Goal: Task Accomplishment & Management: Use online tool/utility

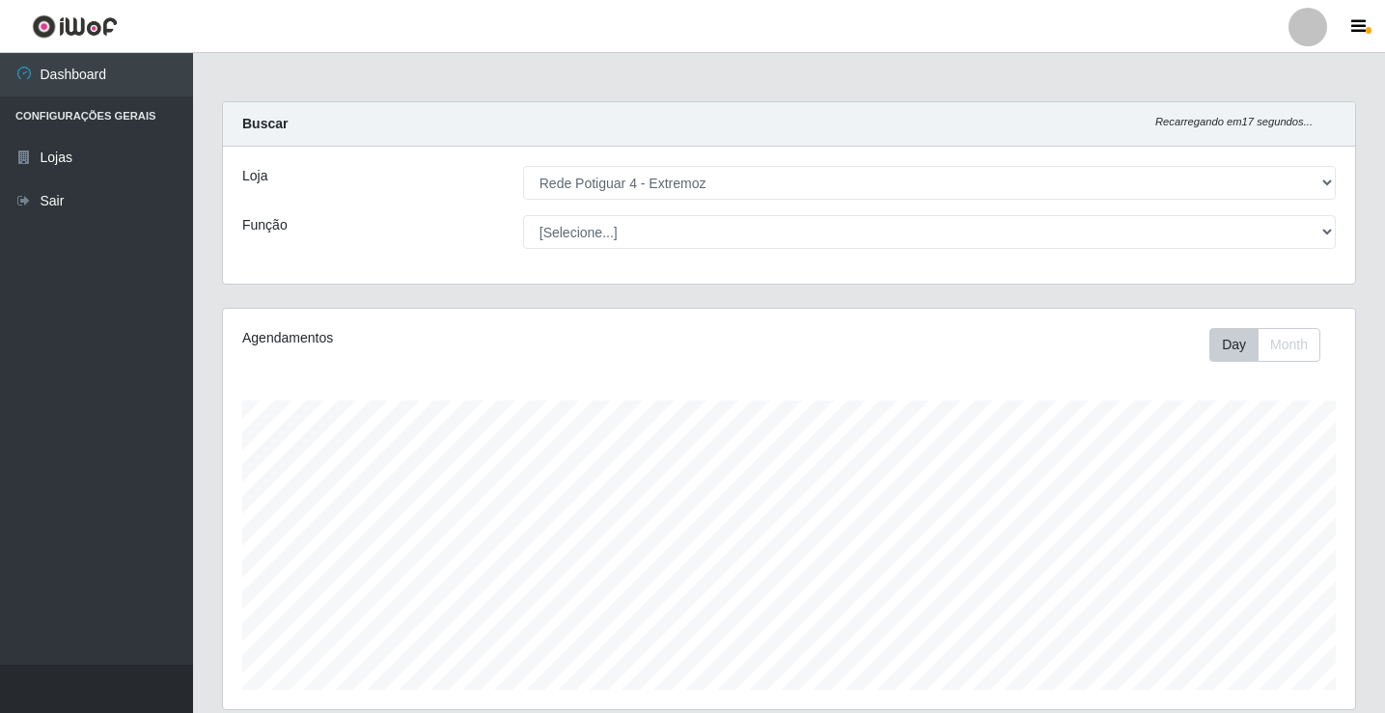
select select "78"
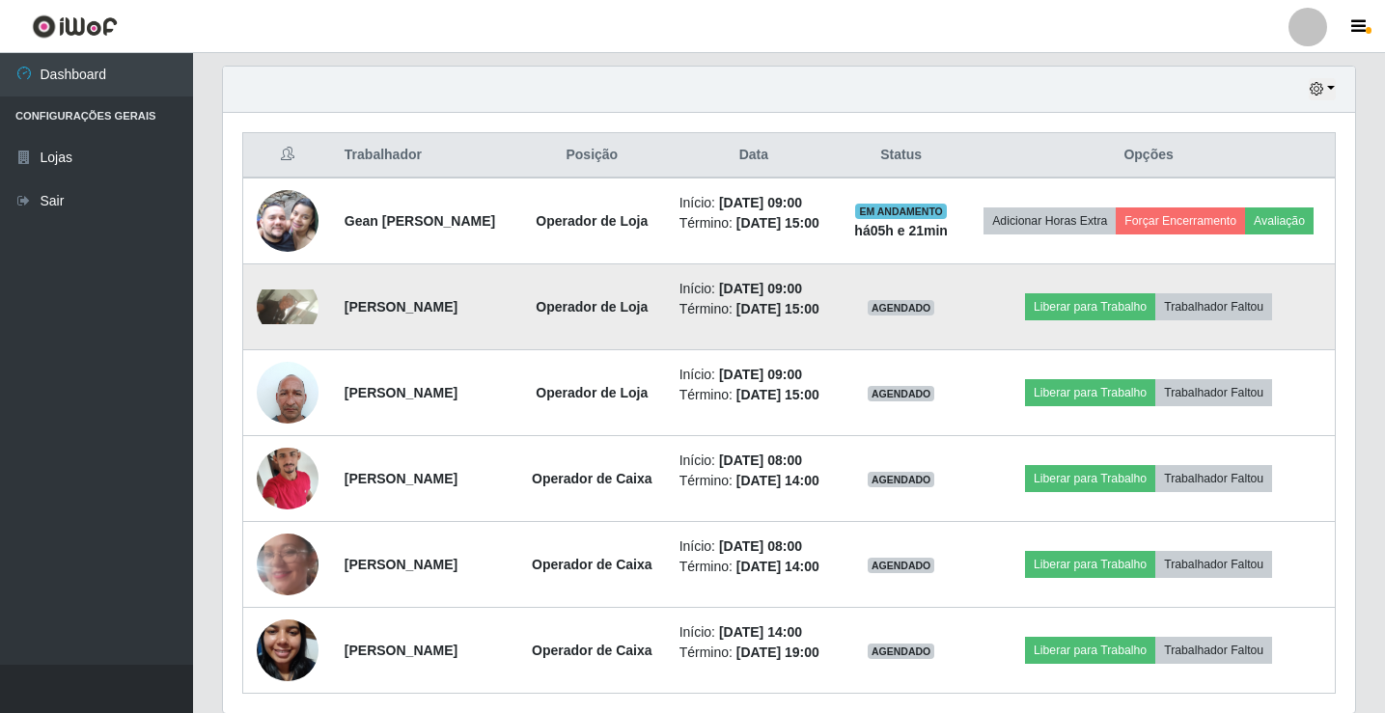
scroll to position [634, 0]
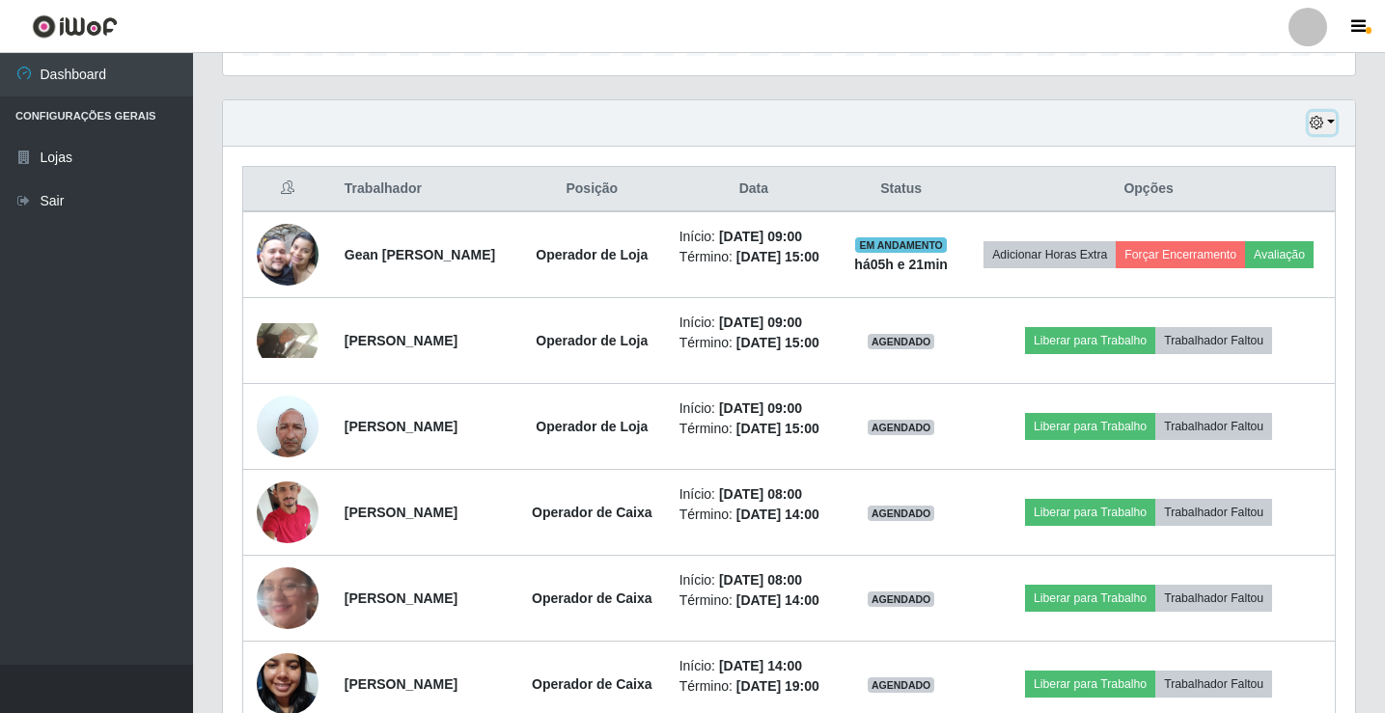
click at [1331, 124] on button "button" at bounding box center [1322, 123] width 27 height 22
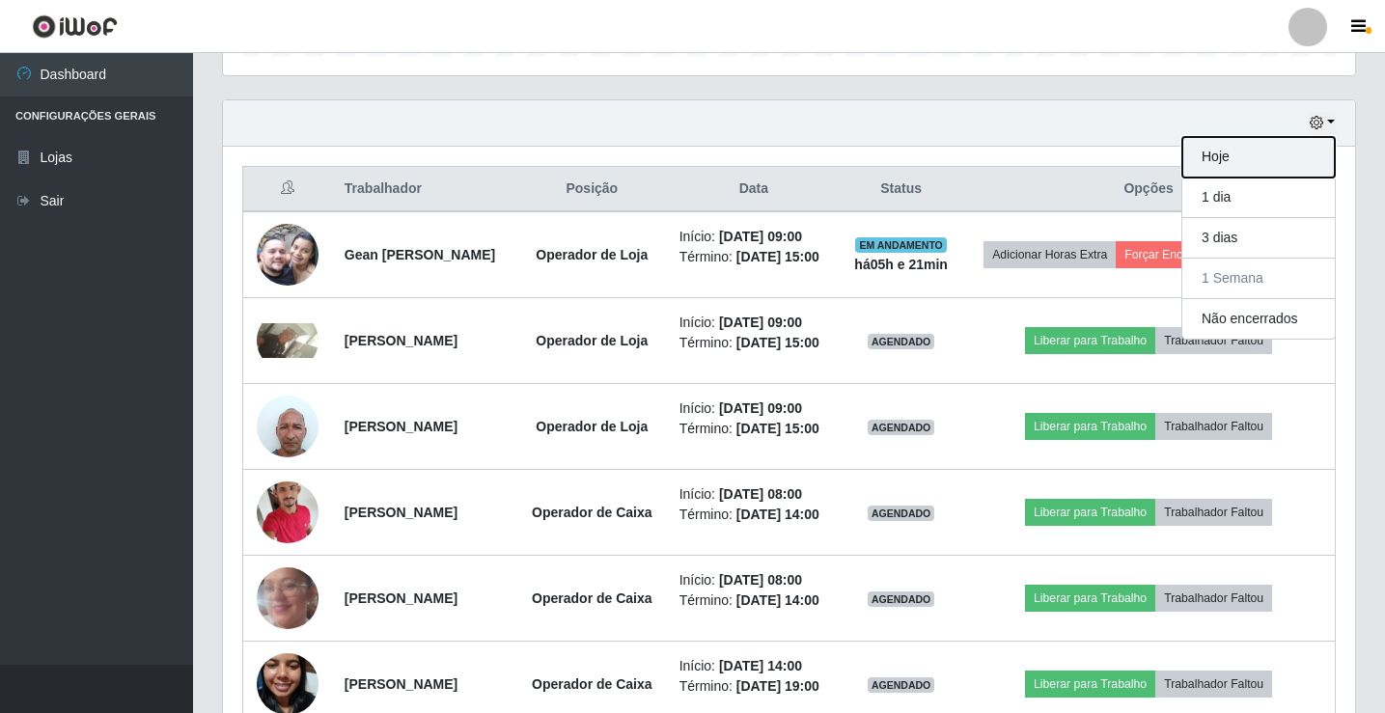
click at [1270, 151] on button "Hoje" at bounding box center [1258, 157] width 152 height 41
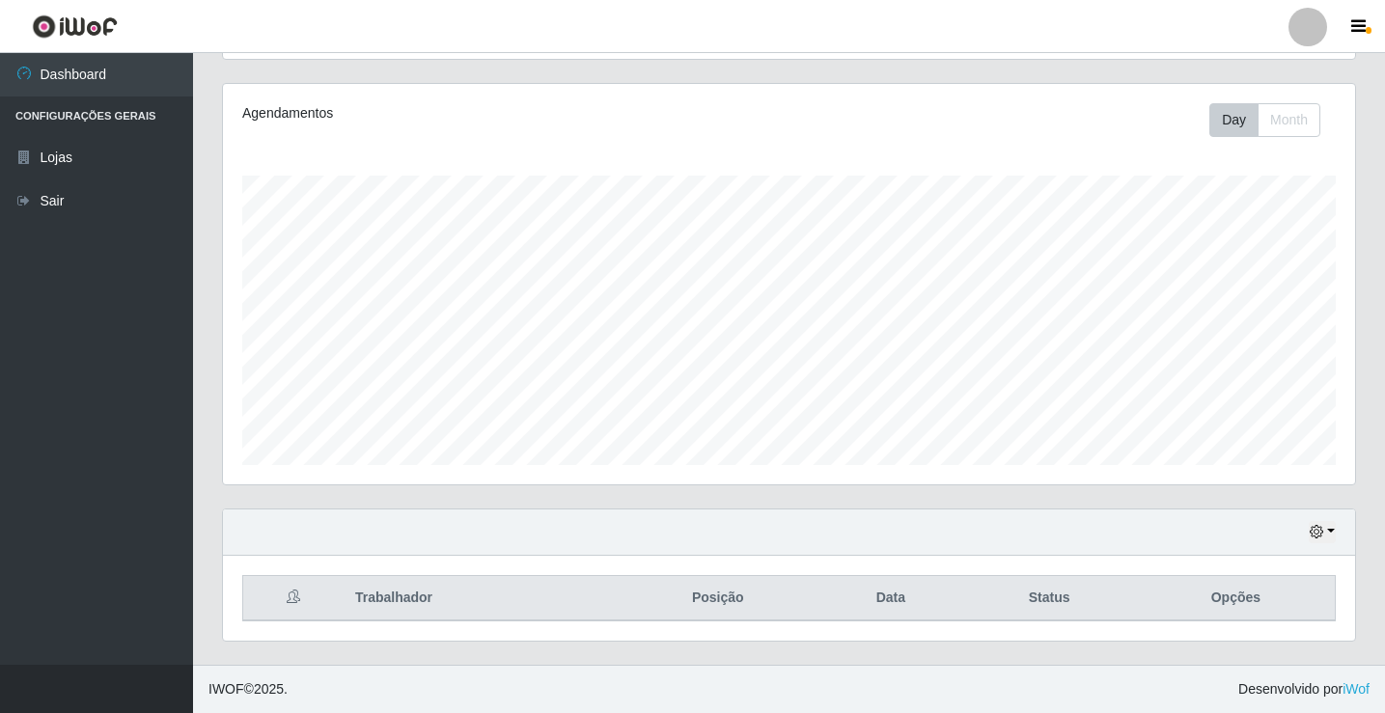
scroll to position [311, 0]
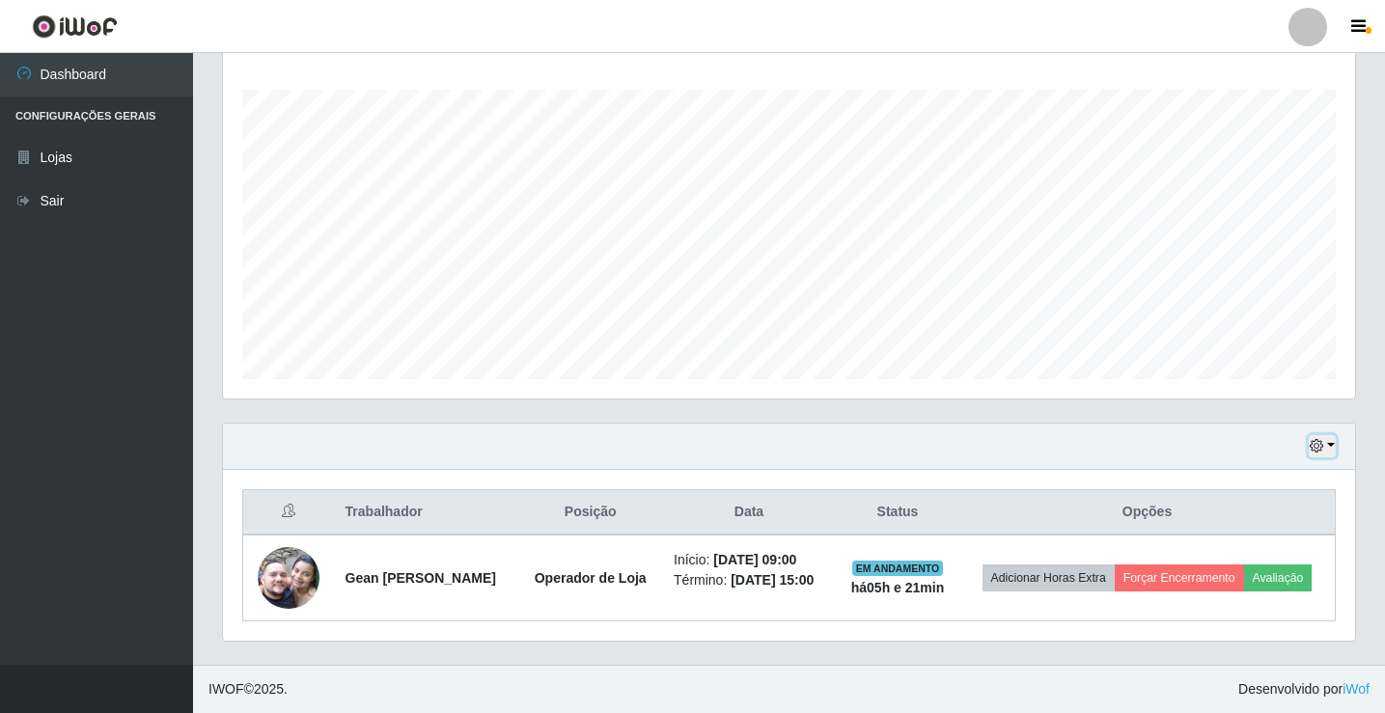
click at [1331, 444] on button "button" at bounding box center [1322, 446] width 27 height 22
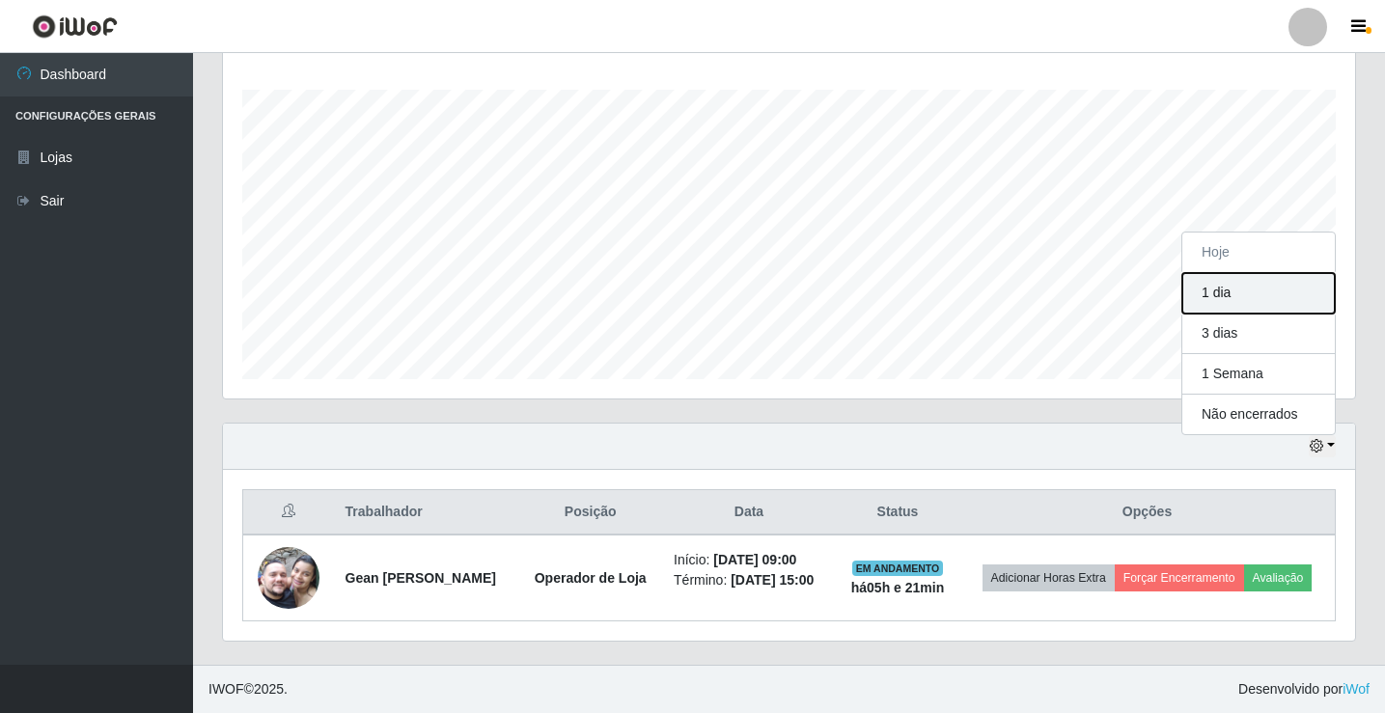
click at [1275, 295] on button "1 dia" at bounding box center [1258, 293] width 152 height 41
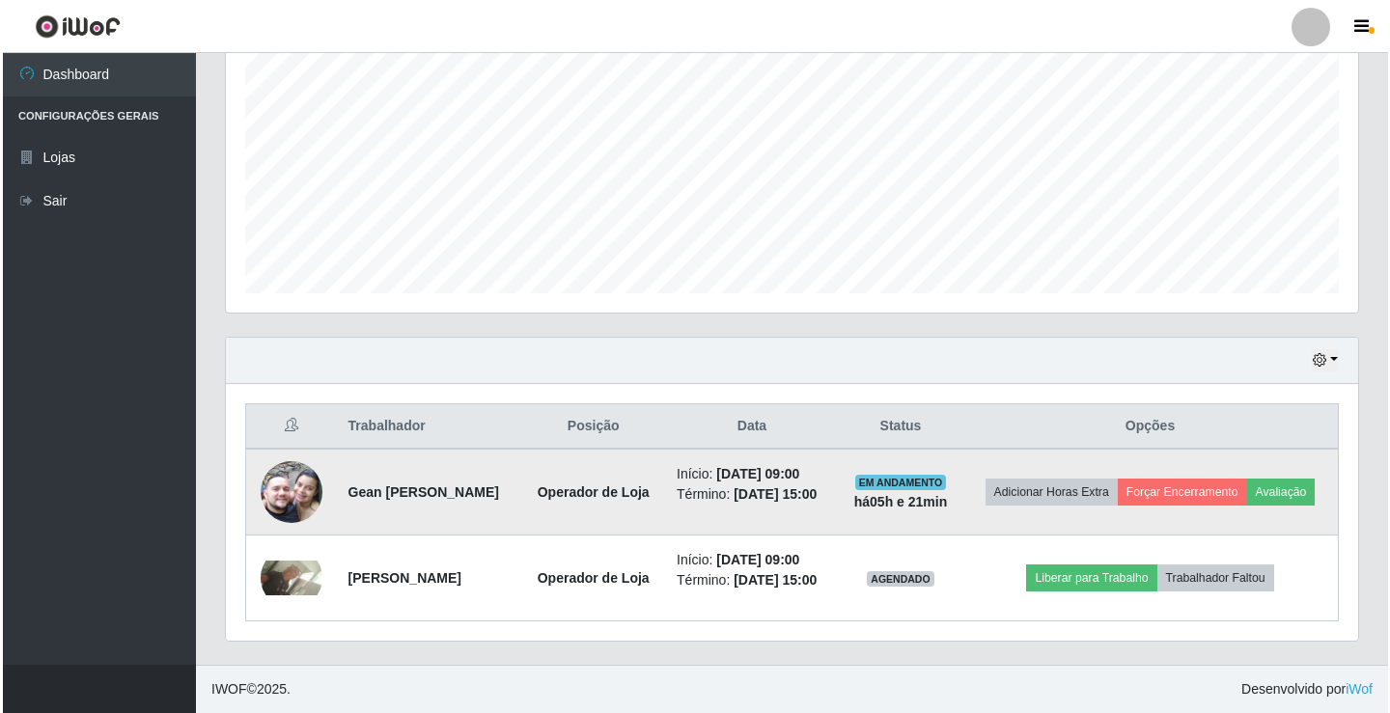
scroll to position [426, 0]
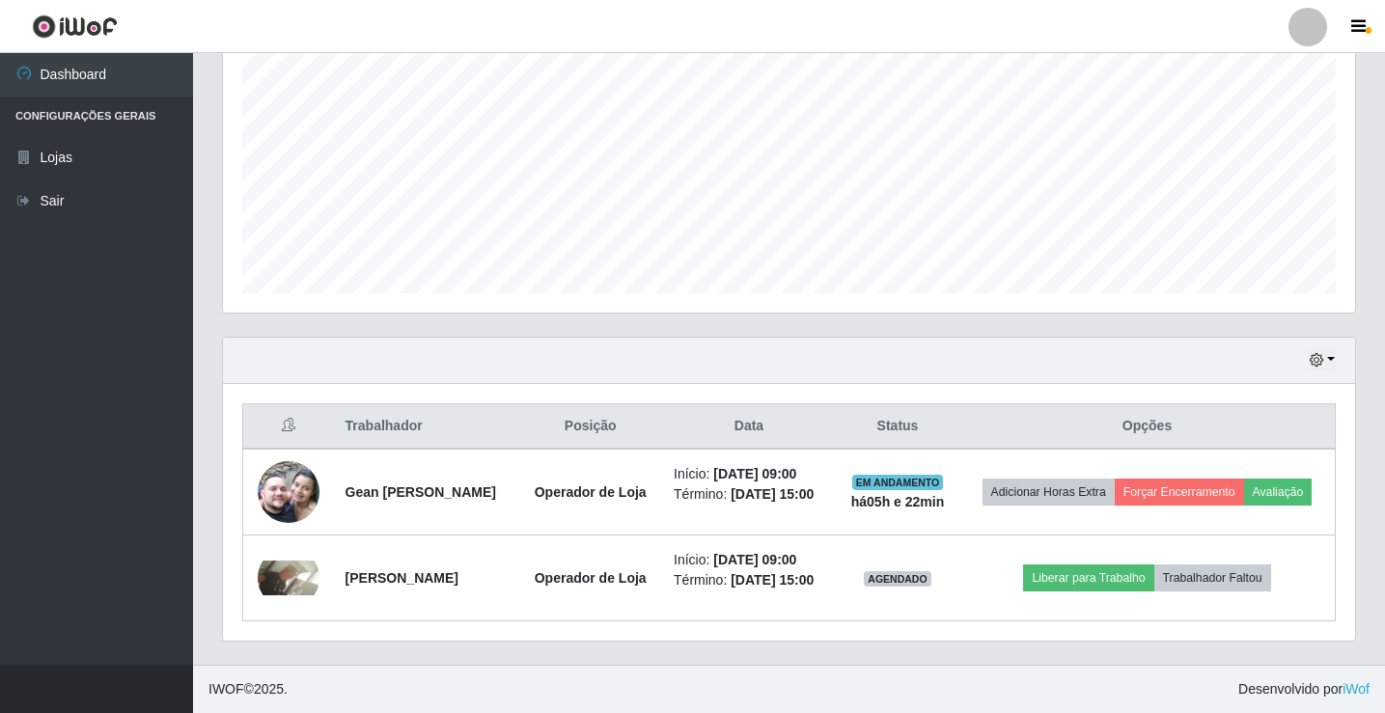
click at [754, 338] on div "Hoje 1 dia 3 dias 1 Semana Não encerrados" at bounding box center [789, 361] width 1132 height 46
click at [253, 384] on div "Trabalhador Posição Data Status Opções Gean [PERSON_NAME] Operador de Loja Iníc…" at bounding box center [789, 512] width 1132 height 257
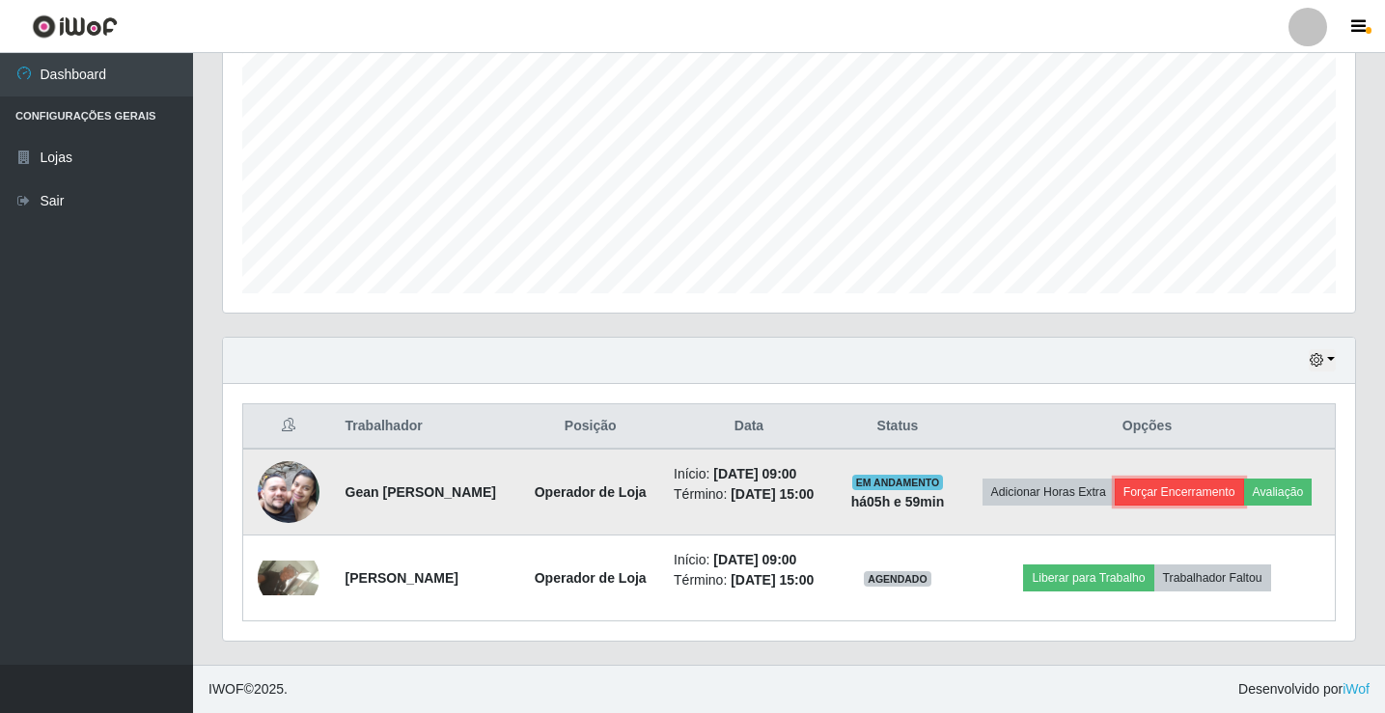
click at [1244, 479] on button "Forçar Encerramento" at bounding box center [1179, 492] width 129 height 27
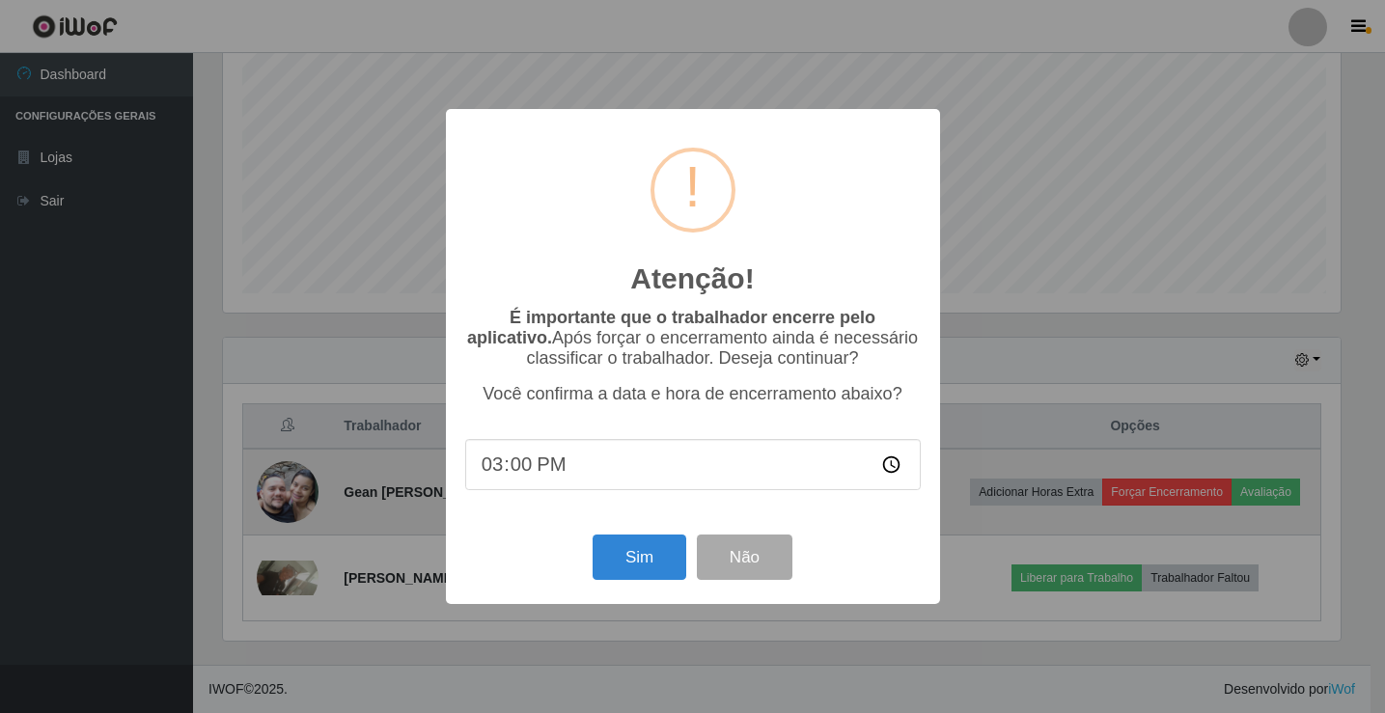
scroll to position [400, 1122]
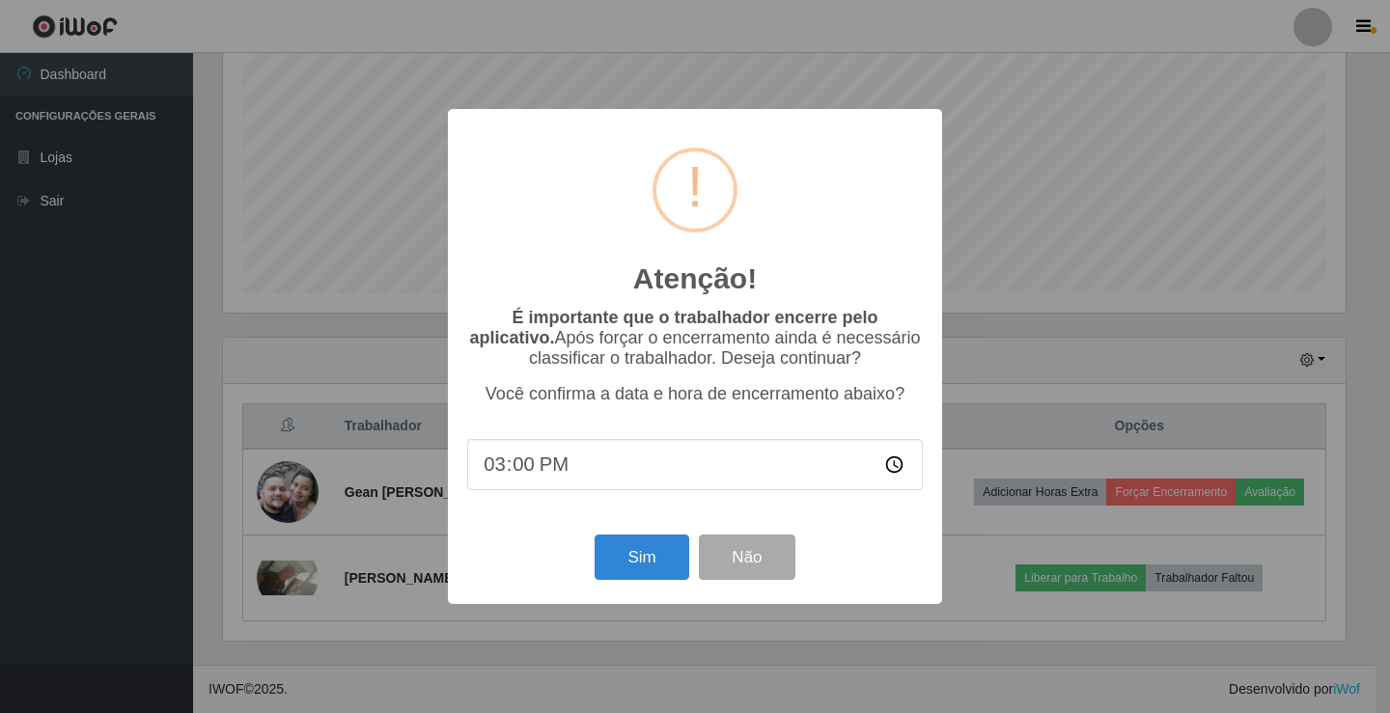
drag, startPoint x: 1066, startPoint y: 280, endPoint x: 1067, endPoint y: 295, distance: 15.5
click at [1067, 295] on div "Atenção! × É importante que o trabalhador encerre pelo aplicativo. Após forçar …" at bounding box center [695, 356] width 1390 height 713
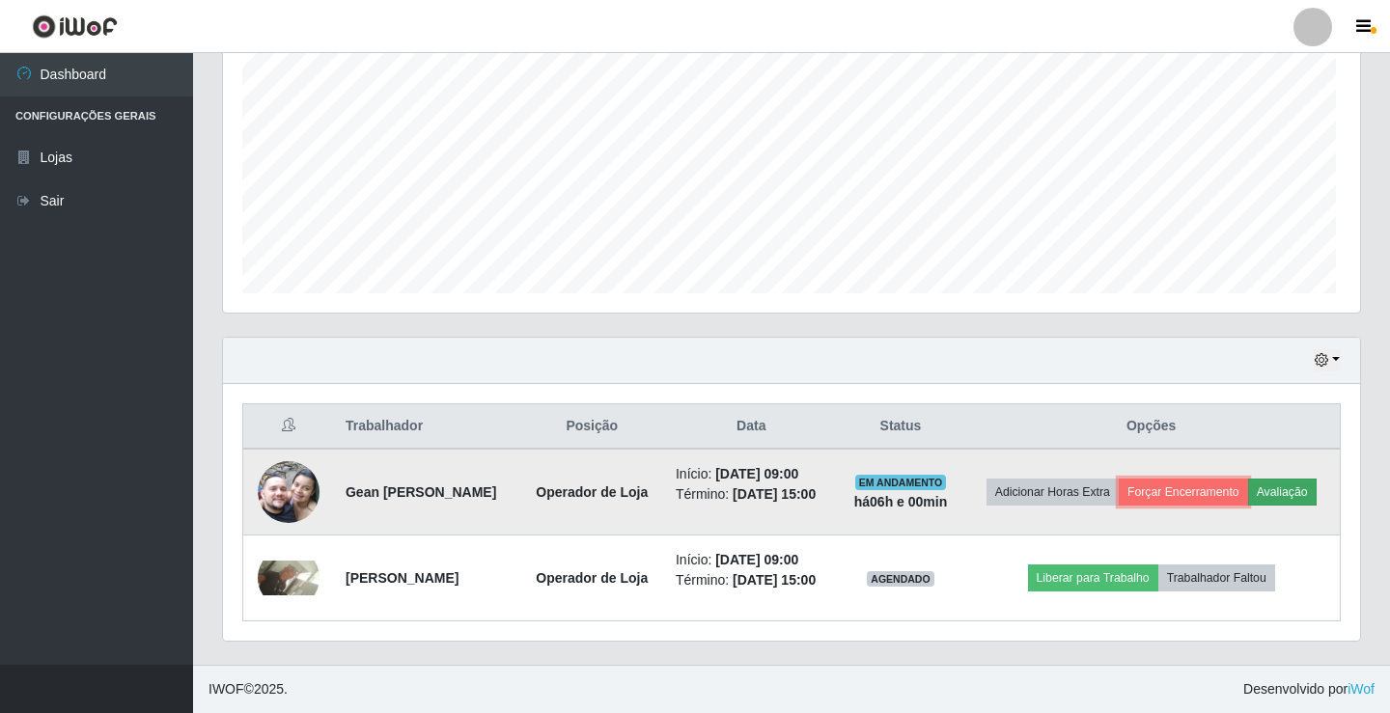
scroll to position [400, 1132]
click at [1244, 484] on button "Avaliação" at bounding box center [1278, 492] width 69 height 27
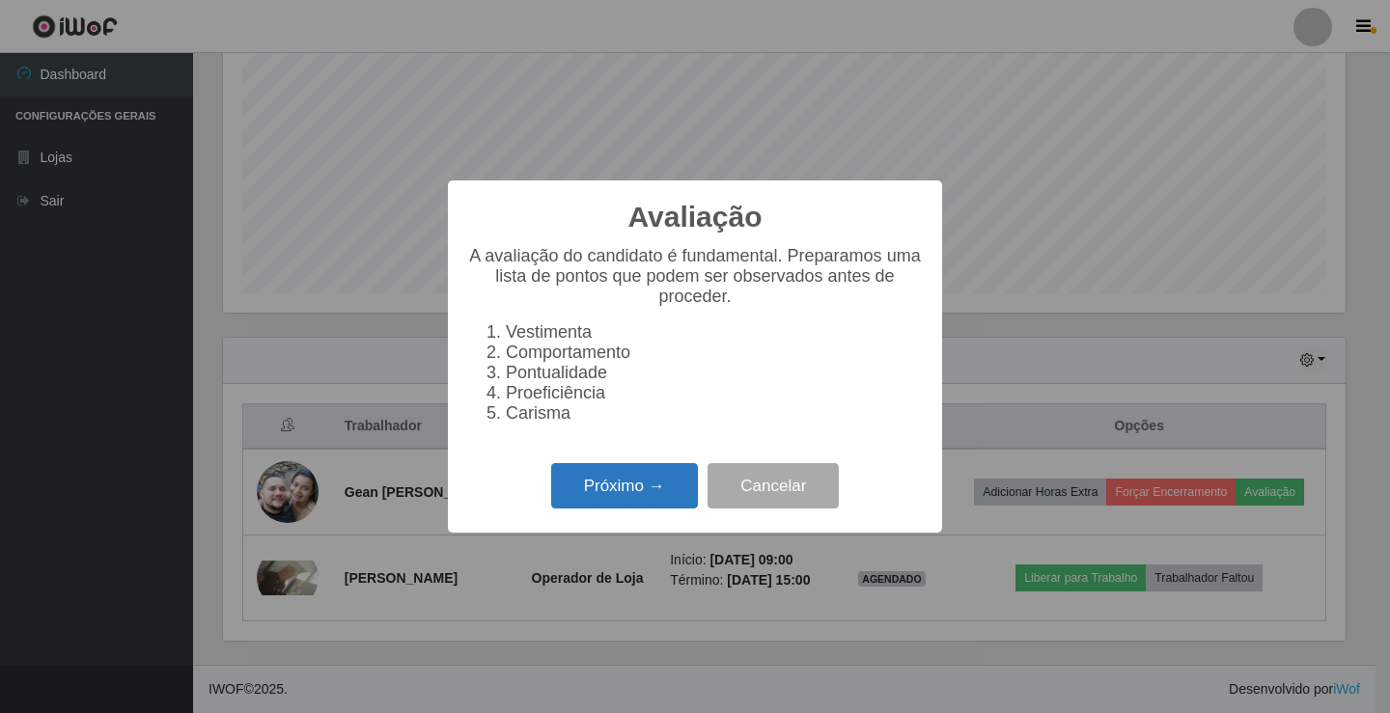
click at [607, 497] on button "Próximo →" at bounding box center [624, 485] width 147 height 45
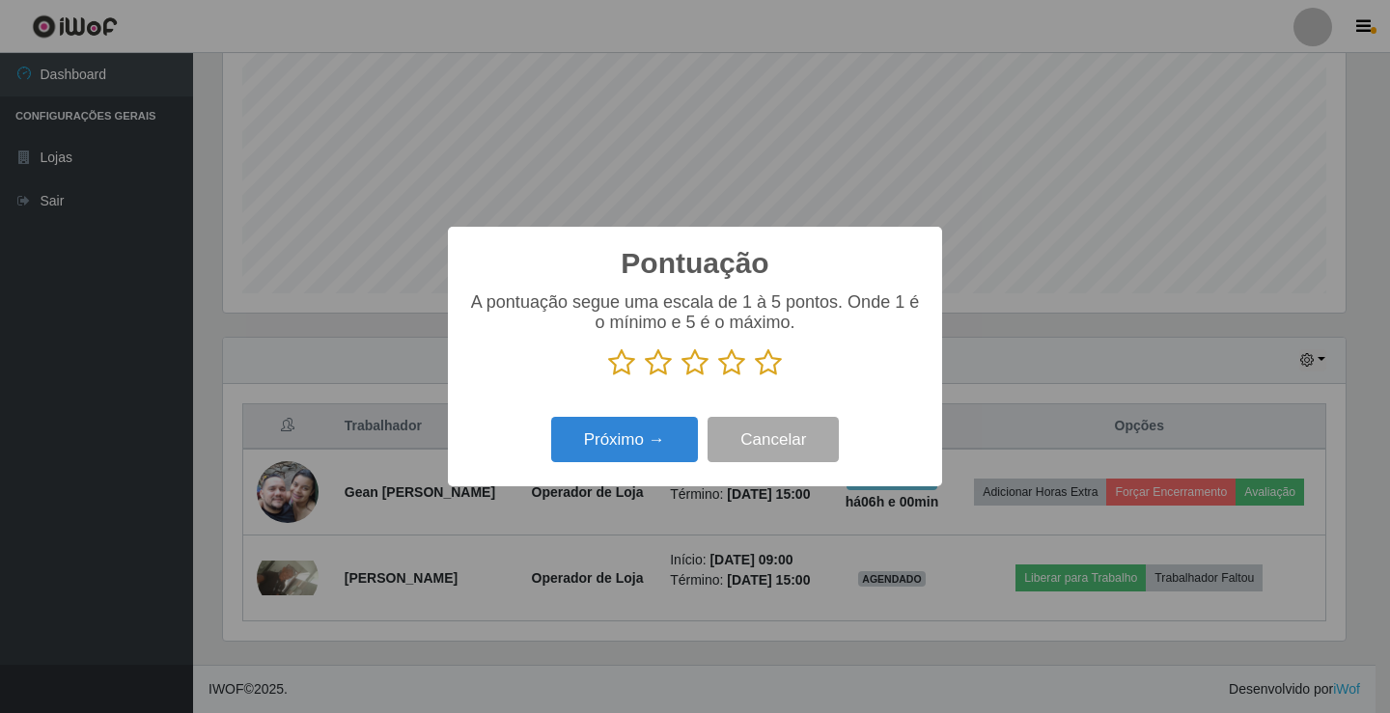
scroll to position [964574, 963852]
click at [770, 372] on icon at bounding box center [768, 362] width 27 height 29
click at [755, 377] on input "radio" at bounding box center [755, 377] width 0 height 0
click at [645, 448] on button "Próximo →" at bounding box center [624, 439] width 147 height 45
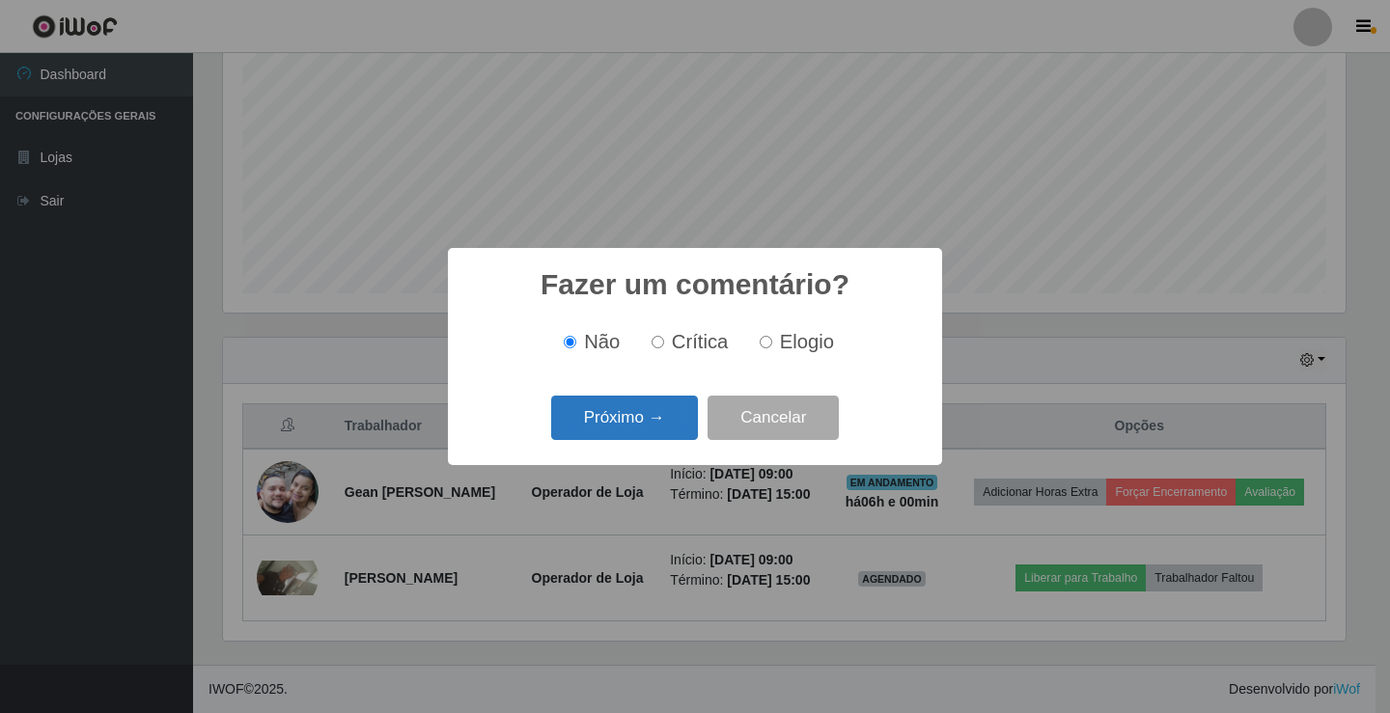
click at [659, 434] on button "Próximo →" at bounding box center [624, 418] width 147 height 45
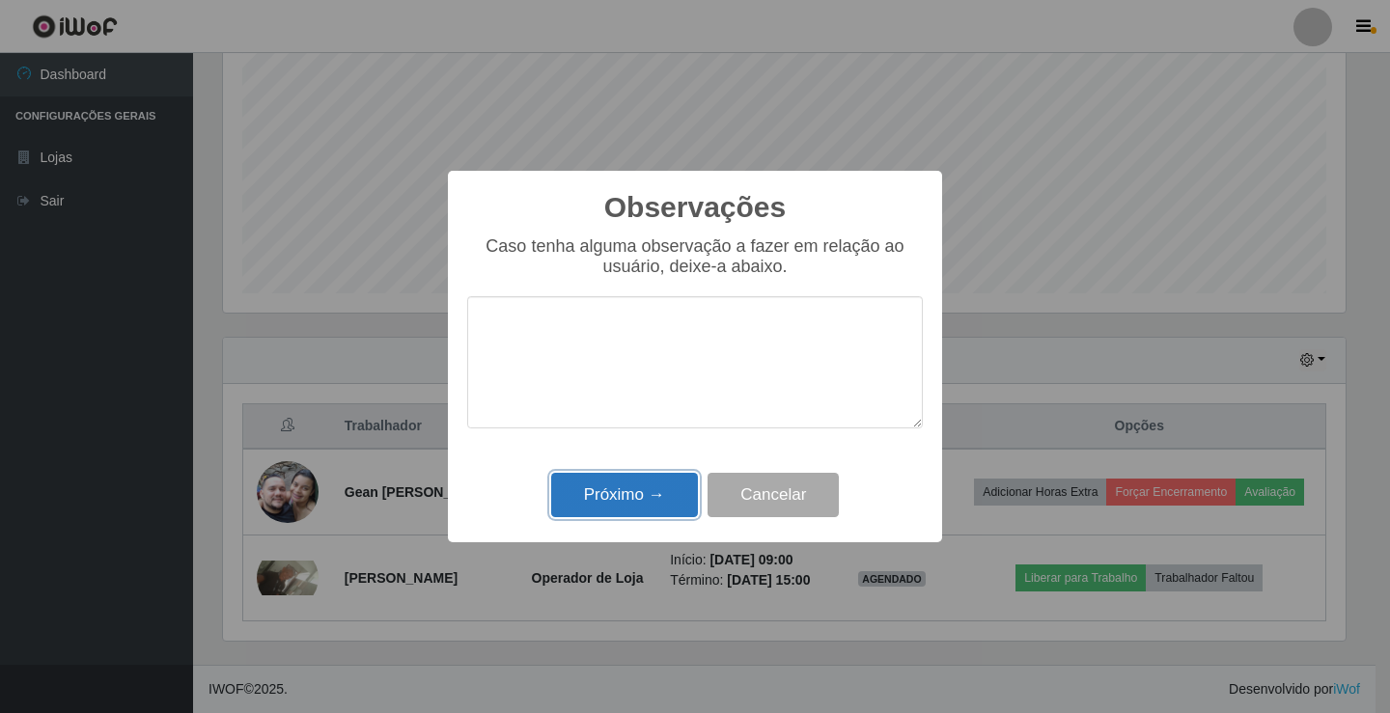
click at [651, 500] on button "Próximo →" at bounding box center [624, 495] width 147 height 45
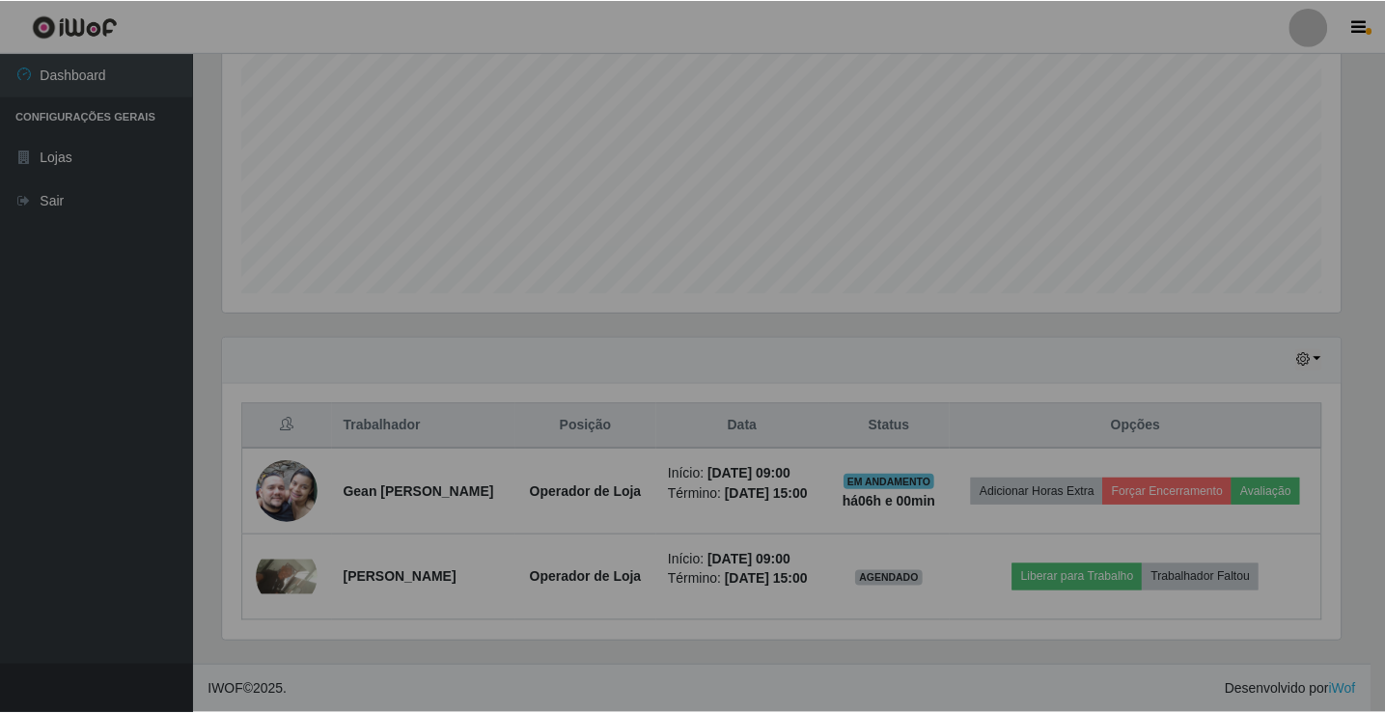
scroll to position [400, 1132]
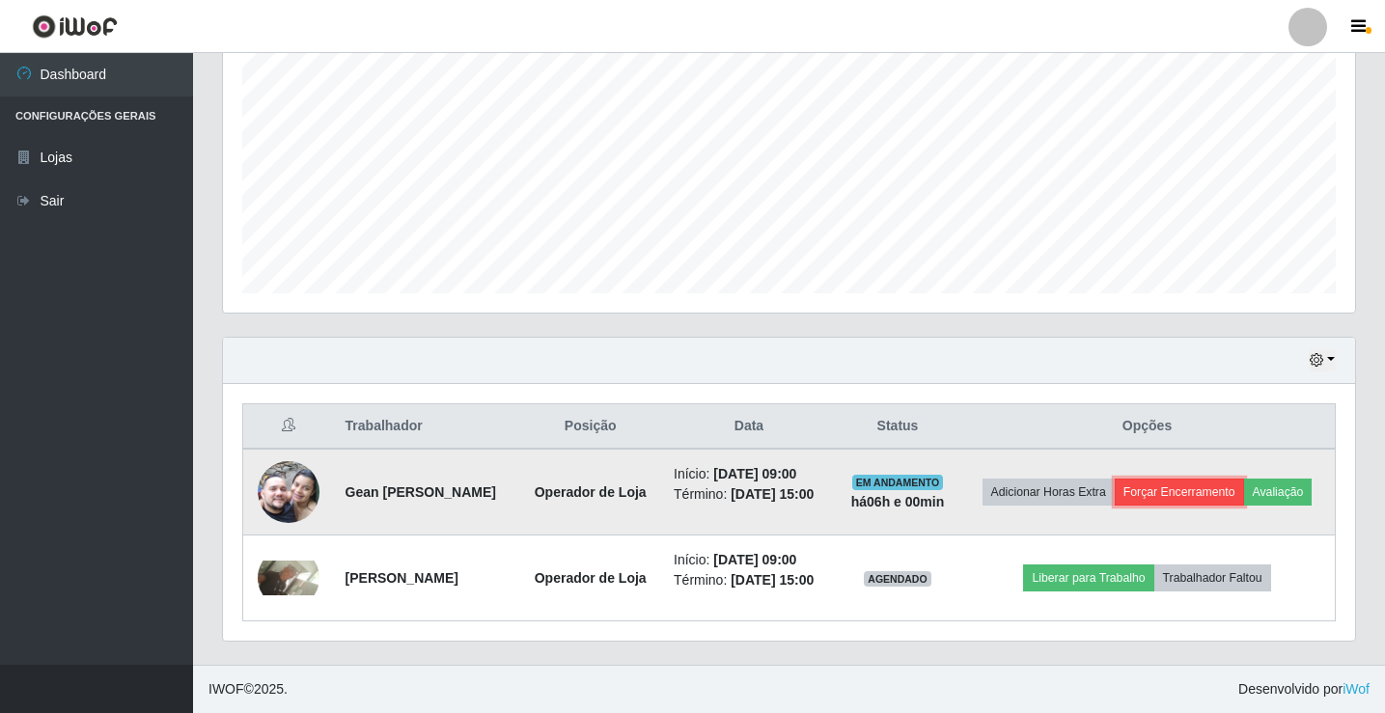
click at [1244, 479] on button "Forçar Encerramento" at bounding box center [1179, 492] width 129 height 27
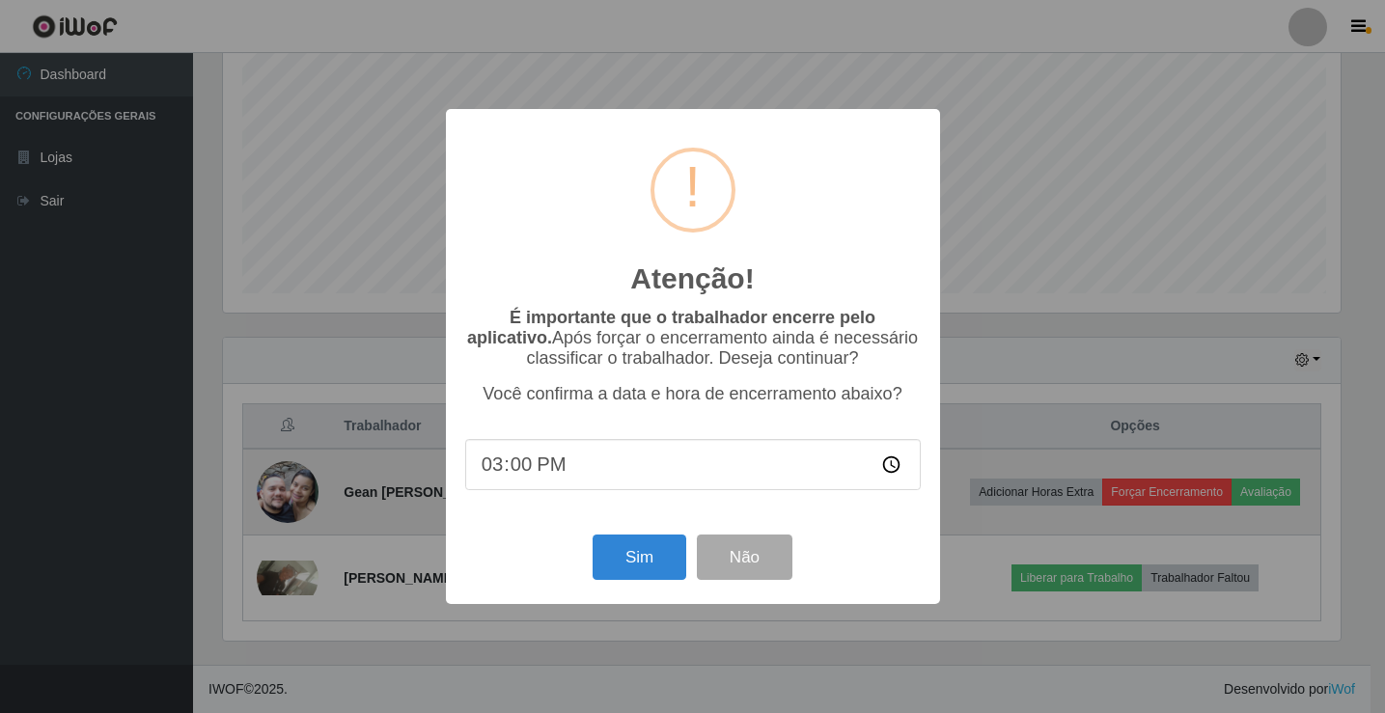
scroll to position [400, 1122]
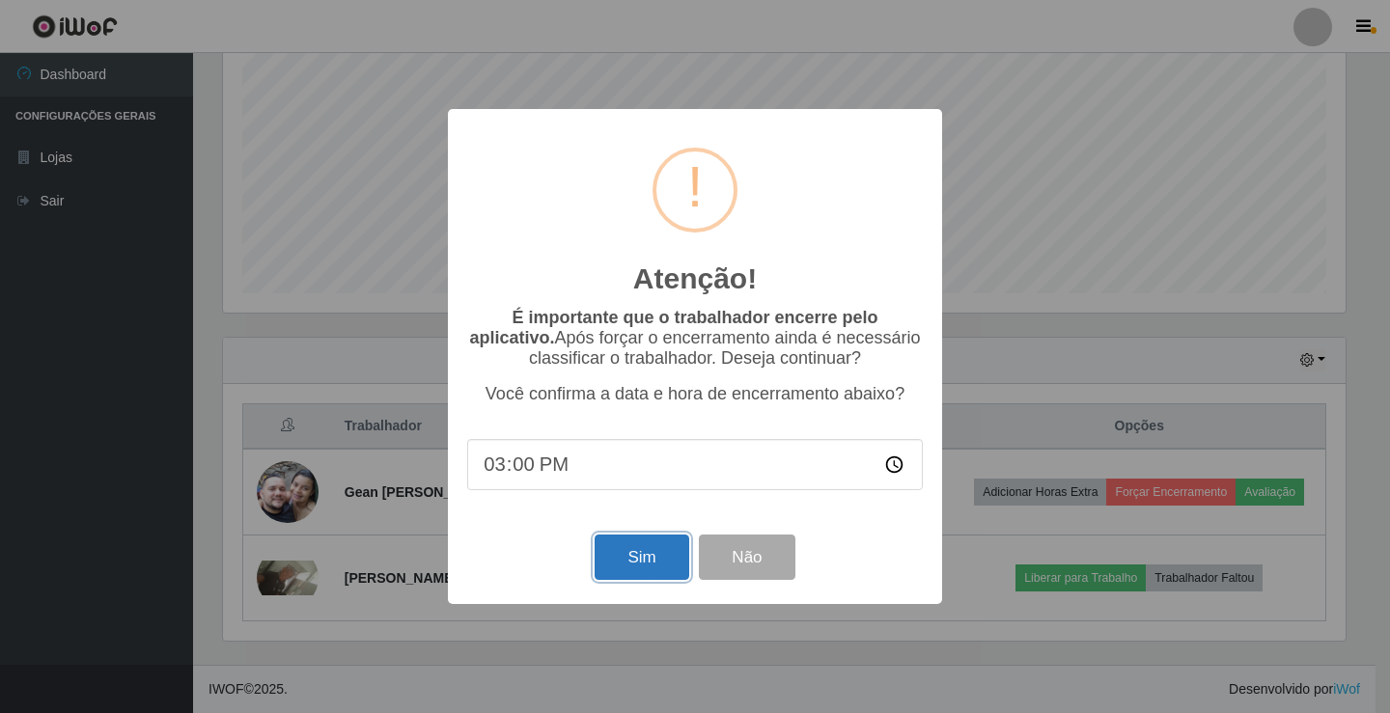
click at [638, 569] on button "Sim" at bounding box center [641, 557] width 94 height 45
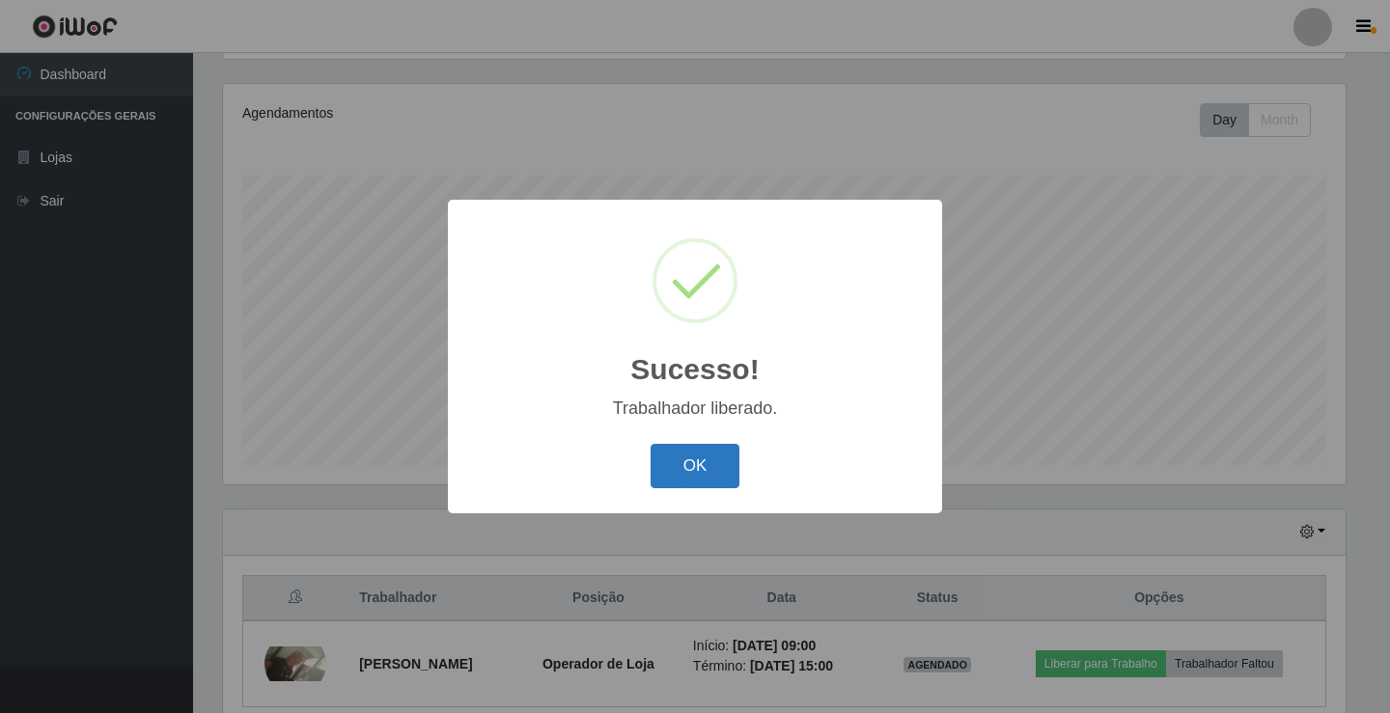
click at [691, 468] on button "OK" at bounding box center [695, 466] width 90 height 45
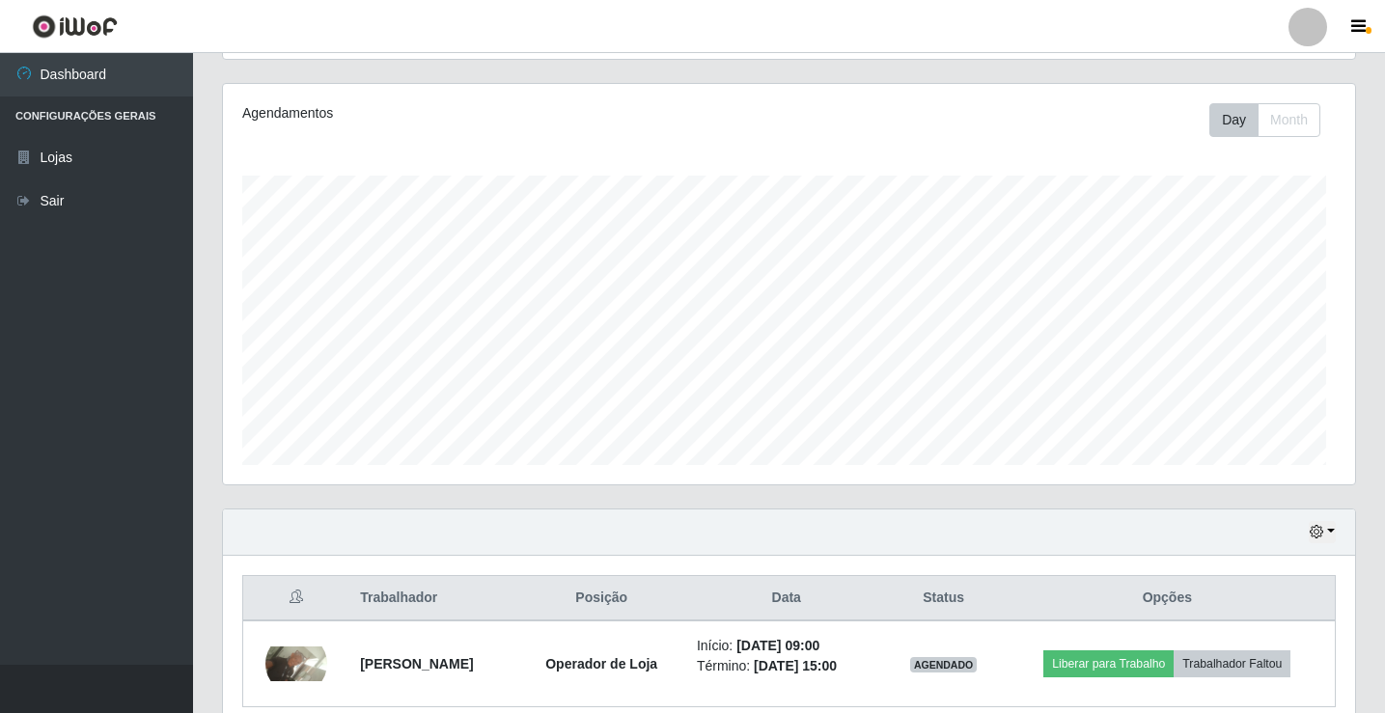
scroll to position [400, 1132]
